Goal: Transaction & Acquisition: Purchase product/service

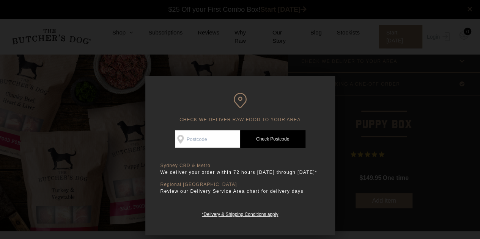
click at [195, 136] on input "Check Availability At" at bounding box center [207, 138] width 65 height 17
type input "2040"
click at [270, 137] on link "Check Postcode" at bounding box center [272, 138] width 65 height 17
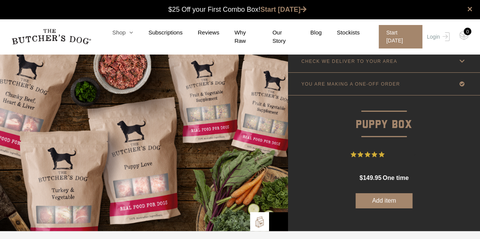
click at [132, 34] on icon at bounding box center [130, 33] width 8 height 6
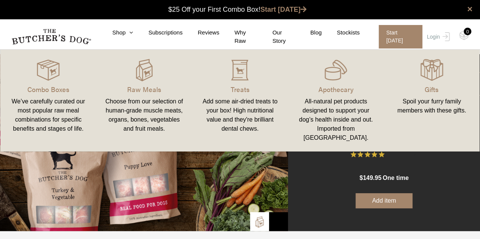
click at [144, 105] on div "Choose from our selection of human-grade muscle meats, organs, bones, vegetable…" at bounding box center [144, 115] width 78 height 36
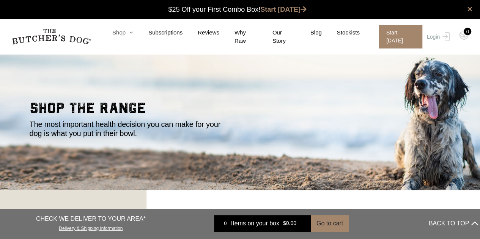
click at [127, 37] on link "Shop" at bounding box center [115, 32] width 36 height 9
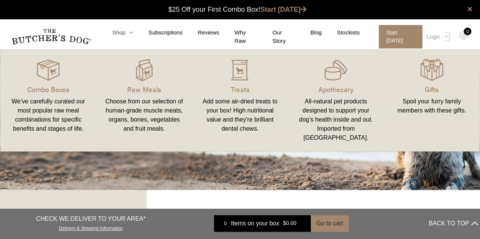
click at [127, 37] on link "Shop" at bounding box center [115, 32] width 36 height 9
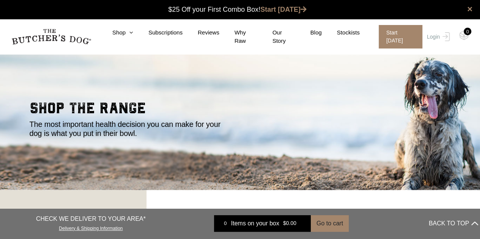
click at [44, 37] on img at bounding box center [51, 37] width 80 height 16
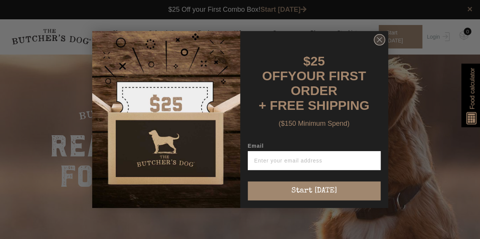
click at [379, 44] on circle "Close dialog" at bounding box center [378, 40] width 11 height 11
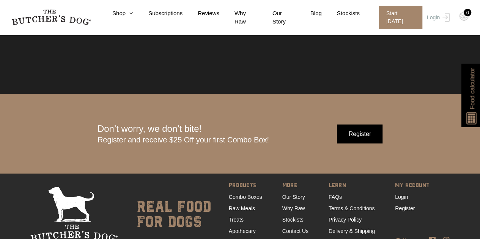
scroll to position [2295, 0]
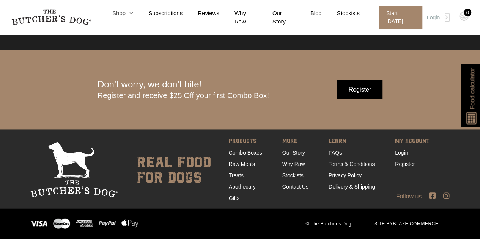
click at [133, 16] on icon at bounding box center [130, 13] width 8 height 6
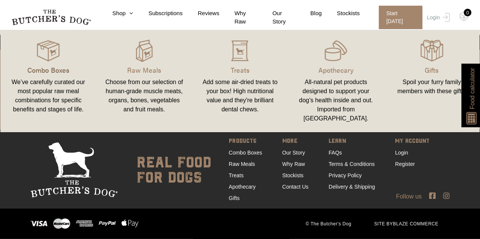
click at [55, 69] on p "Combo Boxes" at bounding box center [48, 70] width 78 height 10
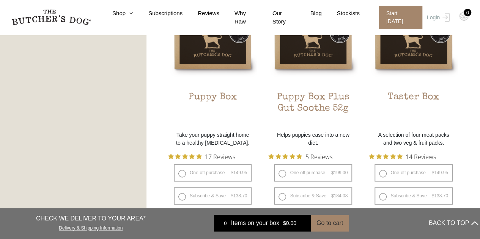
scroll to position [479, 0]
click at [474, 124] on div "Clear All FILTER PRODUCTS: Combo Boxes Showing all 7 results Default sorting So…" at bounding box center [324, 210] width 312 height 999
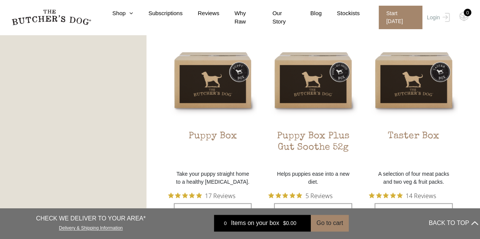
scroll to position [439, 0]
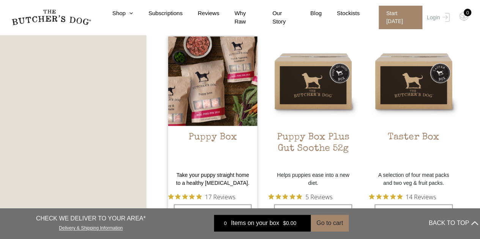
click at [218, 98] on img at bounding box center [212, 80] width 89 height 89
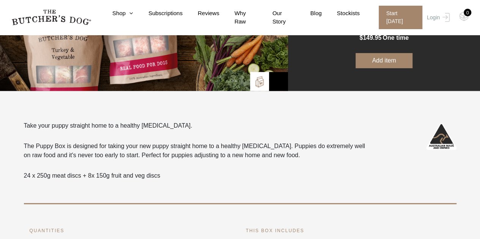
scroll to position [141, 0]
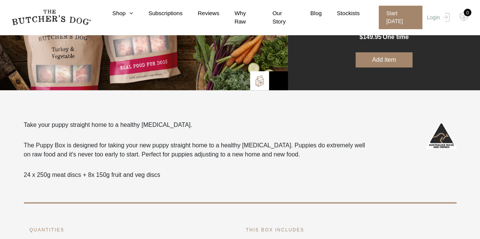
click at [217, 168] on div "Take your puppy straight home to a healthy raw diet. The Puppy Box is designed …" at bounding box center [197, 150] width 346 height 59
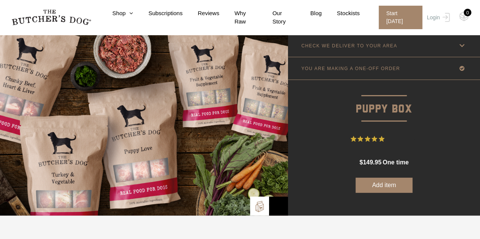
scroll to position [0, 0]
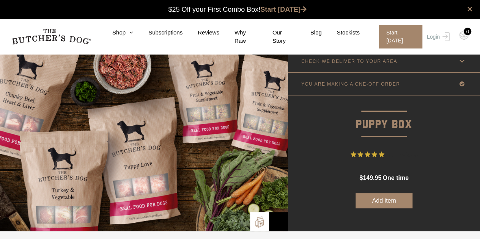
drag, startPoint x: 356, startPoint y: 50, endPoint x: 485, endPoint y: 98, distance: 137.8
click at [356, 50] on link "CHECK WE DELIVER TO YOUR AREA" at bounding box center [384, 61] width 192 height 22
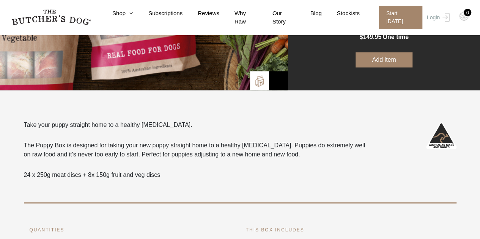
scroll to position [240, 0]
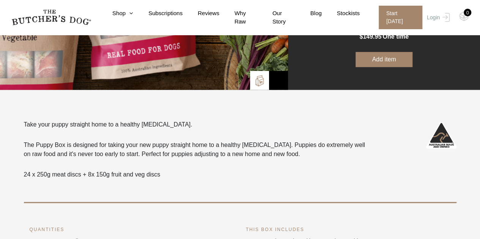
click at [334, 177] on p "24 x 250g meat discs + 8x 150g fruit and veg discs" at bounding box center [197, 174] width 346 height 9
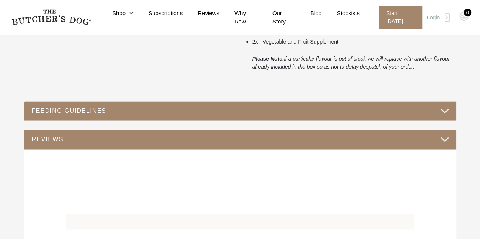
scroll to position [466, 0]
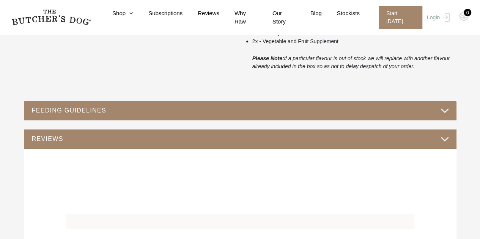
click at [444, 110] on button "FEEDING GUIDELINES" at bounding box center [239, 110] width 417 height 10
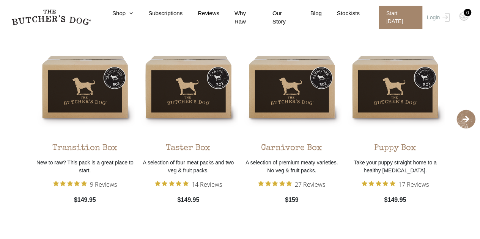
scroll to position [1018, 0]
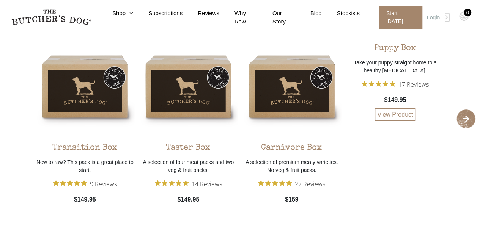
click at [0, 0] on img at bounding box center [0, 0] width 0 height 0
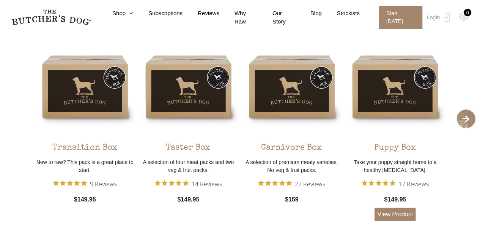
click at [394, 216] on link "View Product" at bounding box center [394, 214] width 41 height 13
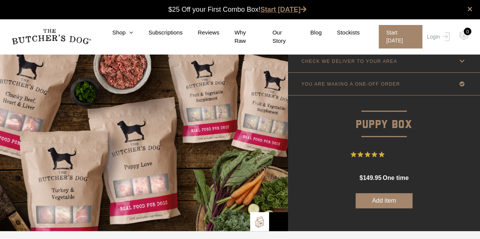
click at [290, 8] on link "Start [DATE]" at bounding box center [283, 10] width 46 height 8
